Goal: Transaction & Acquisition: Purchase product/service

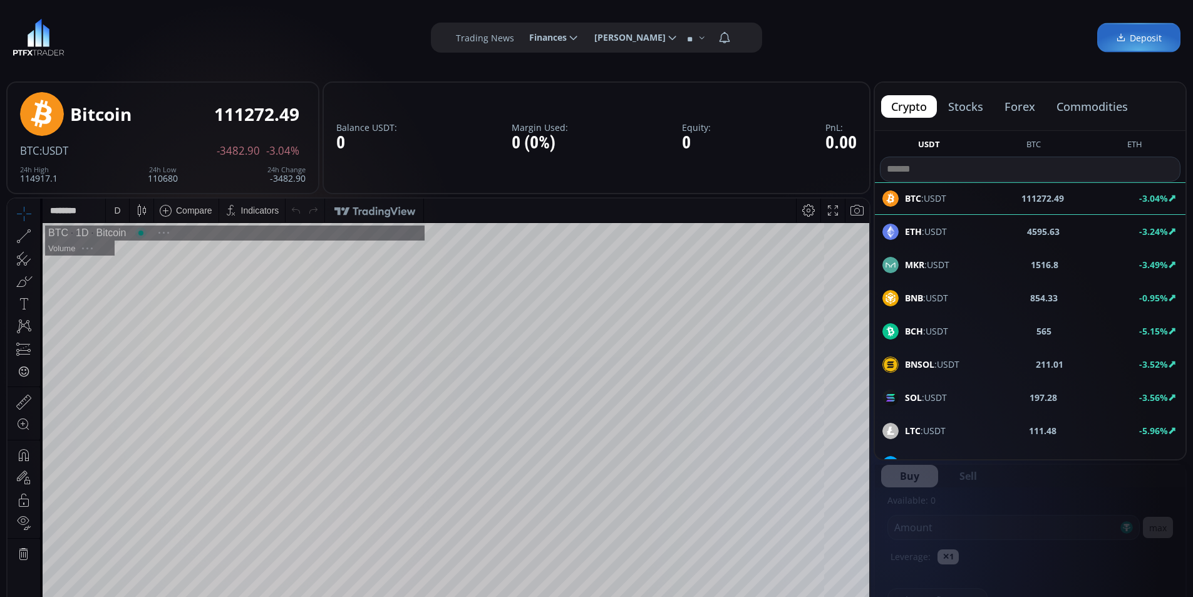
scroll to position [174, 0]
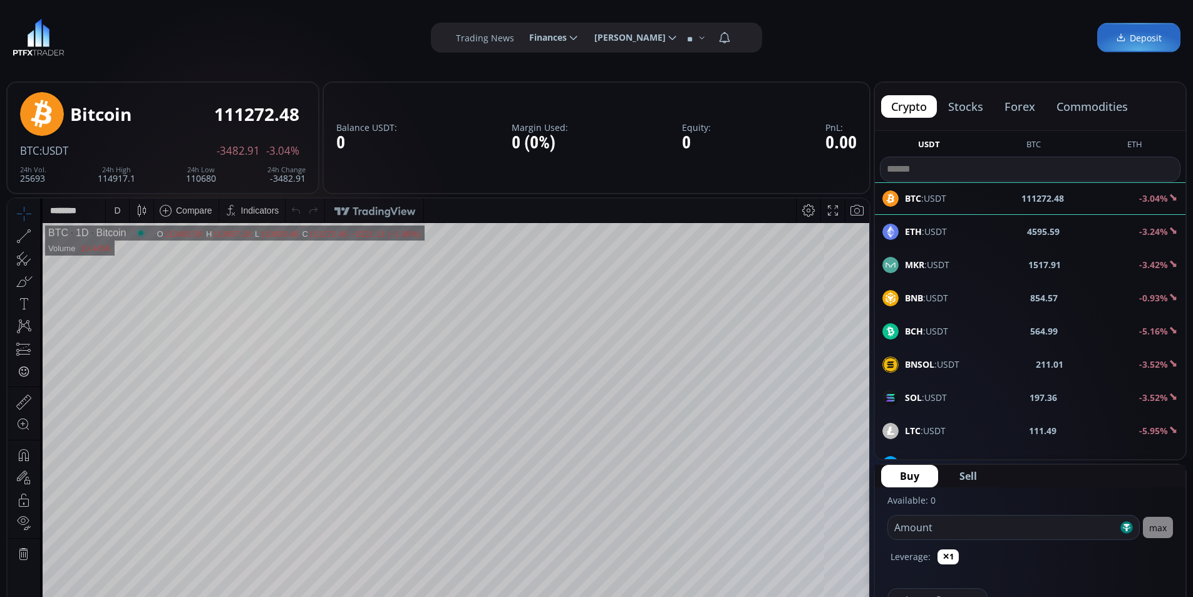
click at [563, 39] on span "Finances" at bounding box center [543, 37] width 46 height 25
click at [519, 39] on input "********" at bounding box center [519, 37] width 0 height 13
click at [563, 73] on link "Deposit" at bounding box center [552, 71] width 61 height 19
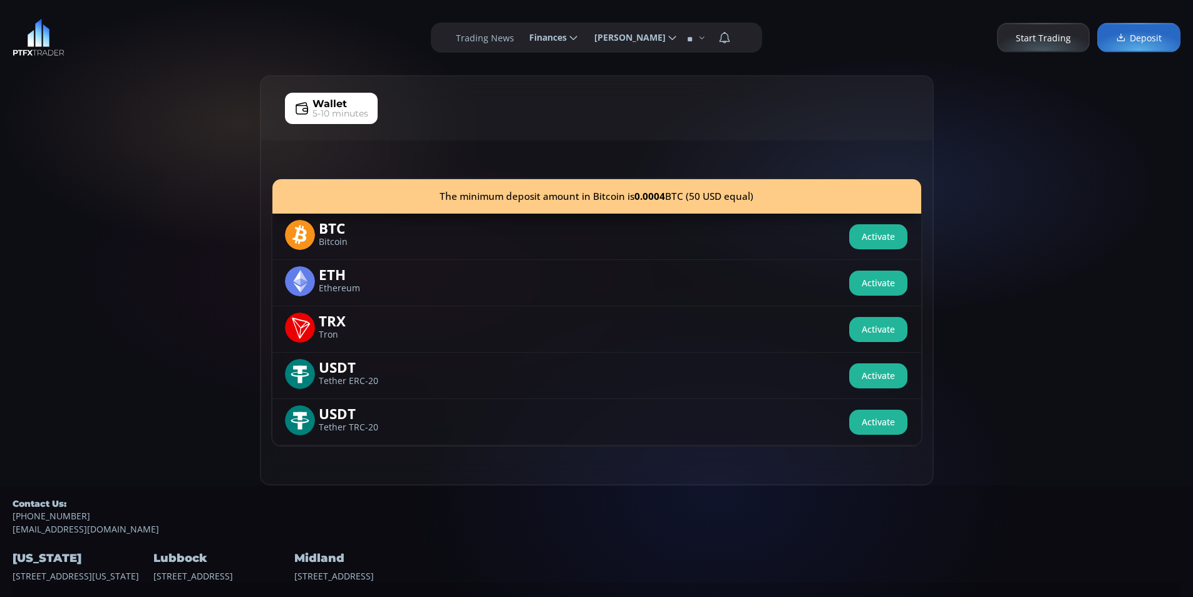
click at [324, 108] on span "5-10 minutes" at bounding box center [340, 113] width 56 height 13
click at [307, 106] on icon at bounding box center [301, 108] width 15 height 15
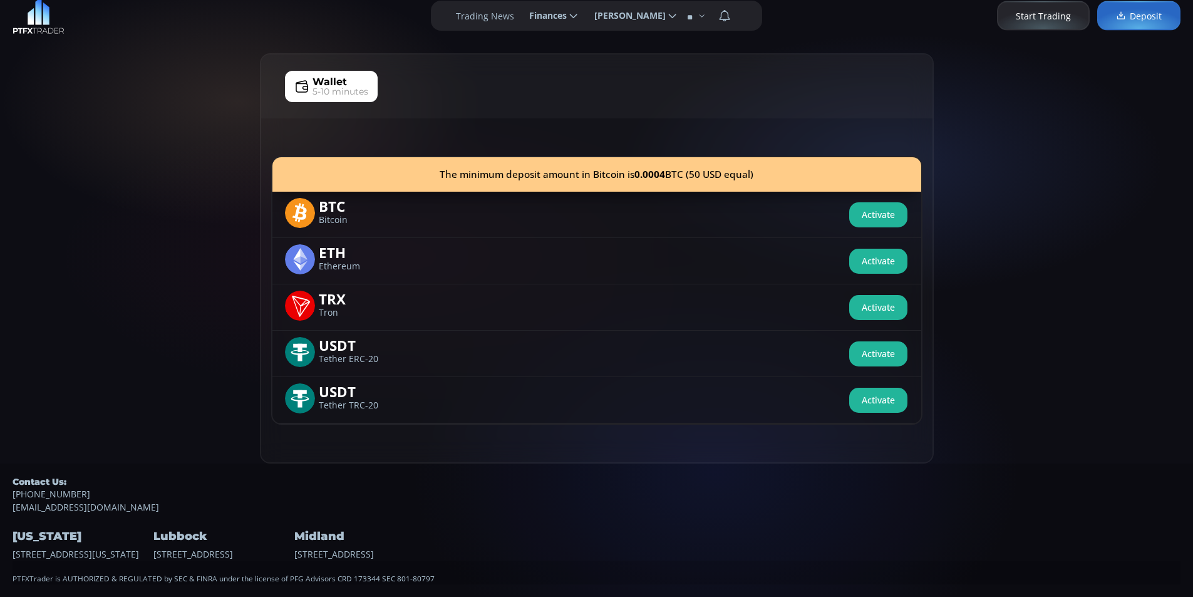
drag, startPoint x: 441, startPoint y: 577, endPoint x: 5, endPoint y: 575, distance: 435.8
click at [5, 575] on footer "Contact Us: [PHONE_NUMBER] [EMAIL_ADDRESS][DOMAIN_NAME] [US_STATE] [STREET_ADDR…" at bounding box center [596, 529] width 1193 height 133
copy div "PTFXTrader is AUTHORIZED & REGULATED by SEC & FINRA under the license of PFG Ad…"
click at [105, 254] on div "Wallet 5-10 minutes The minimum deposit amount in Bitcoin is 0.0004 BTC (50 USD…" at bounding box center [596, 258] width 1193 height 410
